Goal: Information Seeking & Learning: Learn about a topic

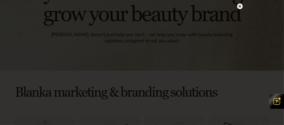
scroll to position [70, 0]
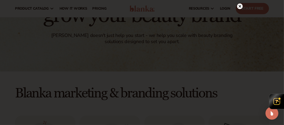
click at [240, 6] on icon at bounding box center [240, 6] width 3 height 3
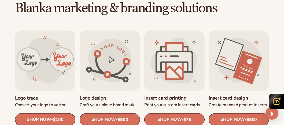
scroll to position [155, 0]
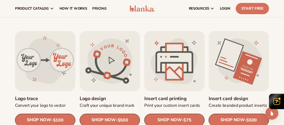
click at [120, 96] on link "Logo design" at bounding box center [110, 99] width 60 height 6
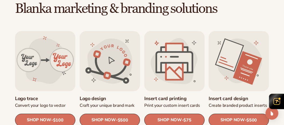
scroll to position [220, 0]
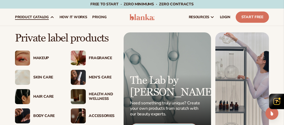
click at [45, 18] on span "product catalog" at bounding box center [32, 17] width 34 height 4
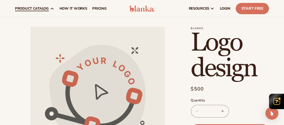
scroll to position [9, 0]
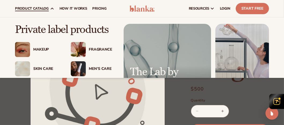
click at [45, 6] on span "product catalog" at bounding box center [32, 8] width 34 height 4
click at [39, 70] on div "Skin Care" at bounding box center [46, 69] width 27 height 5
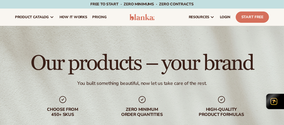
drag, startPoint x: 0, startPoint y: 0, endPoint x: 177, endPoint y: 38, distance: 181.3
click at [177, 38] on div "Our products – your brand You built something beautiful, now let us take care o…" at bounding box center [142, 85] width 284 height 118
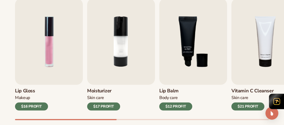
scroll to position [204, 0]
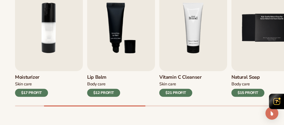
click at [210, 64] on img "4 / 9" at bounding box center [193, 28] width 68 height 87
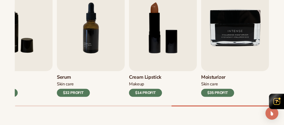
click at [210, 64] on img "9 / 9" at bounding box center [235, 28] width 68 height 87
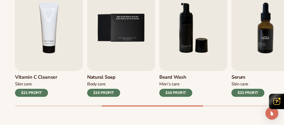
click at [275, 54] on img "7 / 9" at bounding box center [266, 28] width 68 height 87
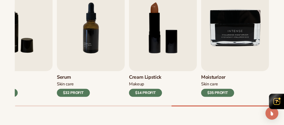
click at [81, 91] on div "$32 PROFIT" at bounding box center [73, 93] width 33 height 8
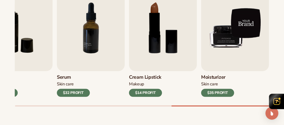
click at [248, 42] on img "9 / 9" at bounding box center [235, 28] width 68 height 87
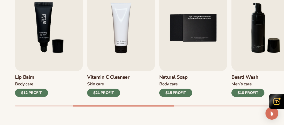
click at [40, 63] on img "3 / 9" at bounding box center [49, 28] width 68 height 87
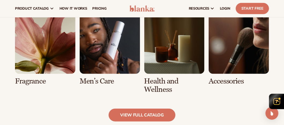
scroll to position [484, 0]
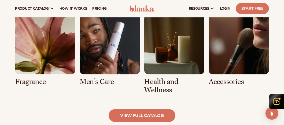
click at [107, 56] on link "6 / 8" at bounding box center [110, 50] width 60 height 72
